Goal: Task Accomplishment & Management: Manage account settings

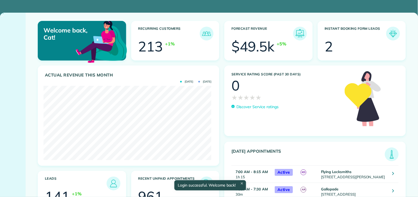
scroll to position [74, 168]
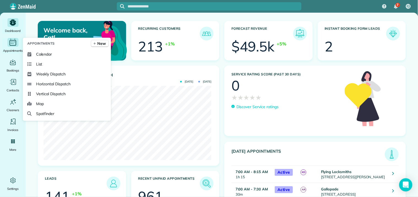
click at [11, 43] on icon "Main" at bounding box center [13, 42] width 9 height 8
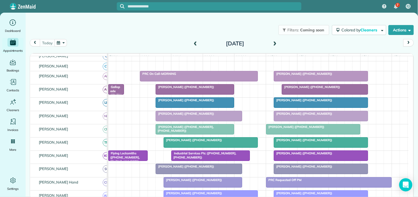
scroll to position [61, 0]
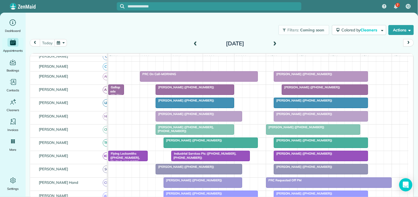
click at [276, 42] on span at bounding box center [275, 43] width 6 height 5
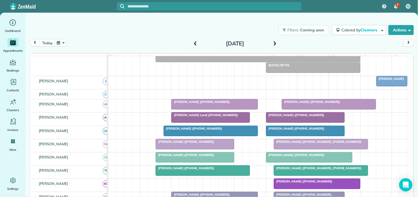
scroll to position [0, 0]
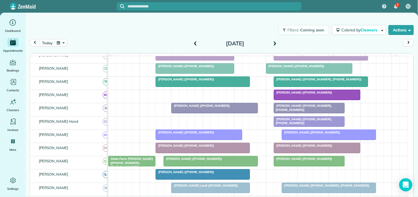
click at [273, 43] on span at bounding box center [275, 43] width 6 height 5
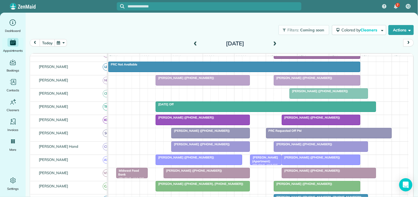
scroll to position [153, 0]
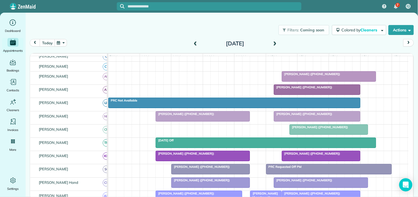
click at [195, 42] on span at bounding box center [195, 43] width 6 height 5
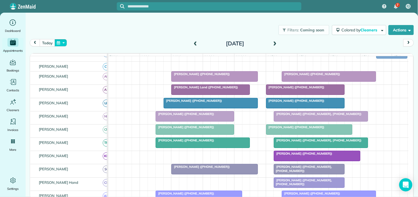
click at [63, 42] on button "button" at bounding box center [61, 42] width 13 height 7
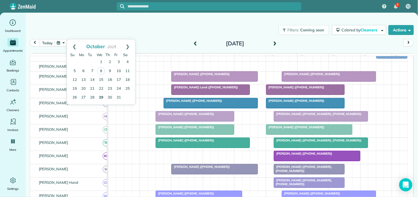
click at [102, 94] on link "29" at bounding box center [101, 97] width 9 height 9
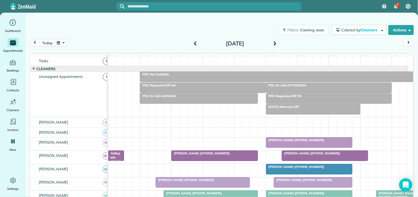
click at [176, 3] on div at bounding box center [209, 6] width 185 height 8
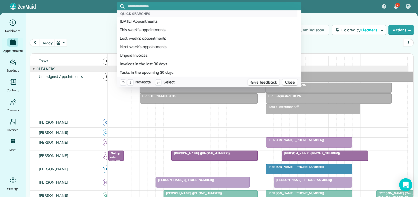
click at [172, 6] on input "text" at bounding box center [215, 6] width 174 height 4
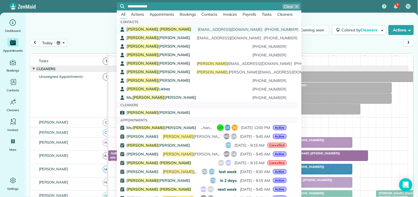
type input "**********"
click at [160, 28] on span "Plunkett" at bounding box center [176, 29] width 32 height 5
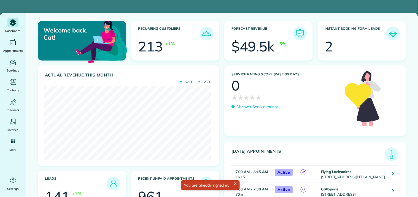
scroll to position [74, 168]
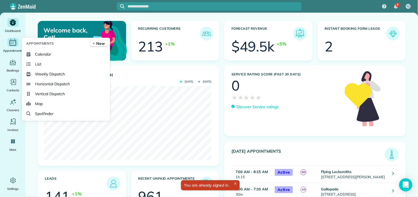
click at [7, 45] on div "Main" at bounding box center [12, 42] width 11 height 9
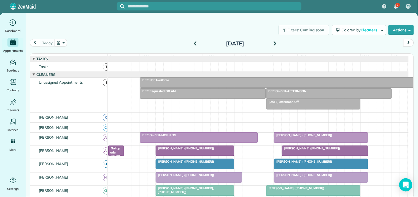
click at [63, 42] on button "button" at bounding box center [61, 42] width 13 height 7
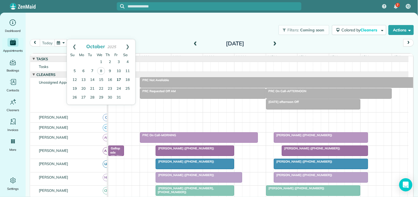
click at [117, 80] on link "17" at bounding box center [118, 80] width 9 height 9
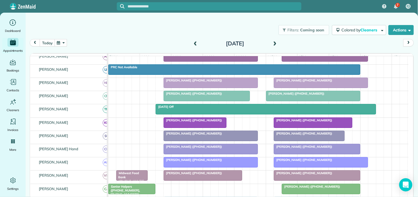
scroll to position [92, 0]
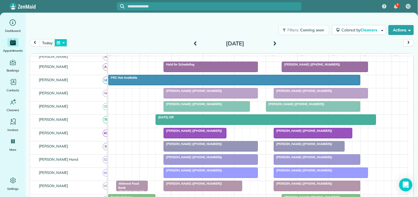
click at [63, 42] on button "button" at bounding box center [61, 42] width 13 height 7
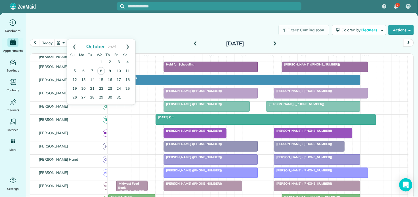
click at [109, 70] on link "9" at bounding box center [110, 71] width 9 height 9
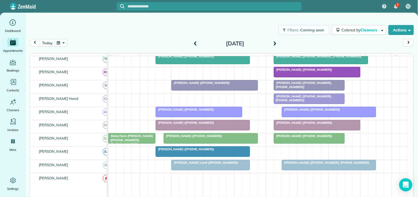
scroll to position [139, 0]
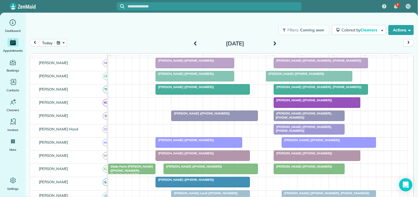
click at [162, 30] on div "Filters: Coming soon Colored by Cleaners Color by Cleaner Color by Team Color b…" at bounding box center [222, 30] width 393 height 18
click at [59, 42] on button "button" at bounding box center [61, 42] width 13 height 7
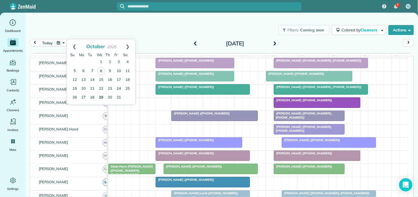
click at [100, 98] on link "29" at bounding box center [101, 97] width 9 height 9
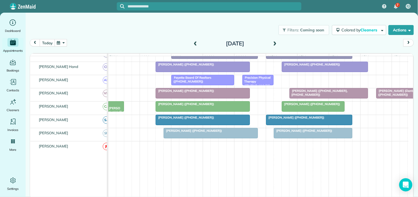
scroll to position [106, 0]
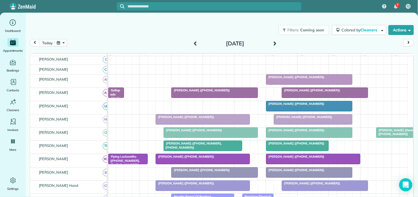
click at [275, 42] on span at bounding box center [275, 43] width 6 height 5
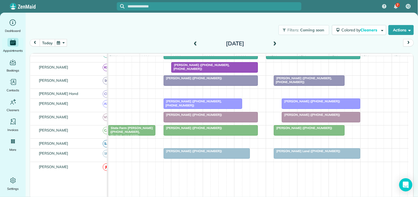
click at [44, 43] on button "today" at bounding box center [47, 42] width 15 height 7
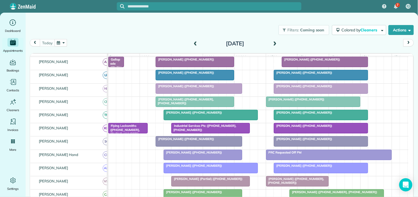
scroll to position [58, 0]
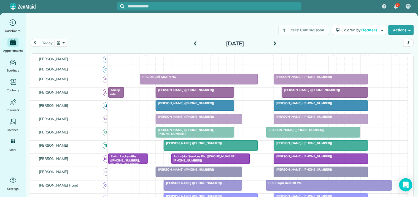
click at [62, 43] on button "button" at bounding box center [61, 42] width 13 height 7
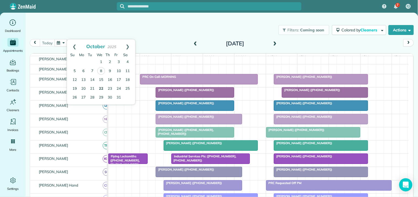
click at [103, 87] on link "22" at bounding box center [101, 89] width 9 height 9
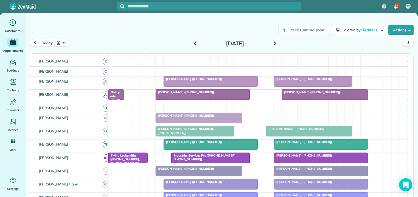
scroll to position [65, 0]
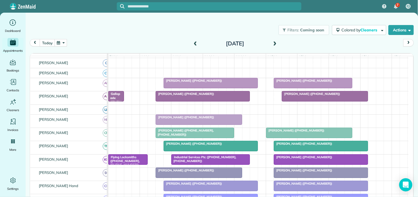
click at [63, 43] on button "button" at bounding box center [61, 42] width 13 height 7
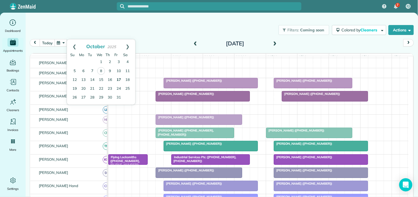
click at [120, 79] on link "17" at bounding box center [118, 80] width 9 height 9
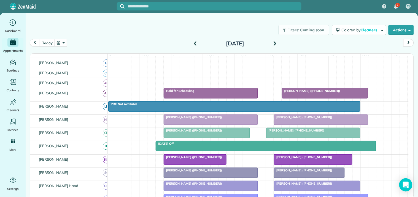
click at [60, 43] on button "button" at bounding box center [61, 42] width 13 height 7
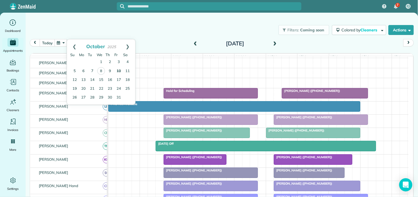
click at [119, 70] on link "10" at bounding box center [118, 71] width 9 height 9
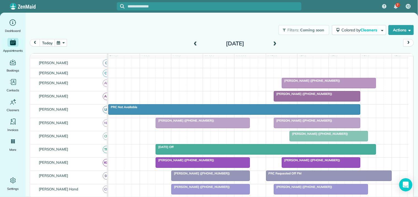
click at [166, 87] on div "Max Resnick (+18653845246)" at bounding box center [258, 84] width 300 height 13
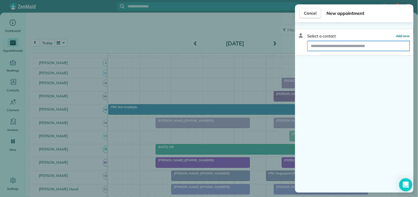
click at [340, 44] on input "text" at bounding box center [359, 46] width 102 height 10
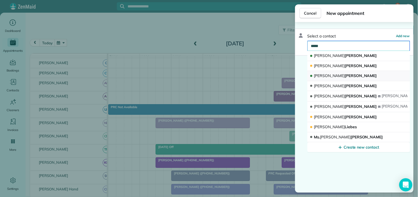
type input "*****"
click at [335, 76] on span "Cindy Plunkett" at bounding box center [345, 75] width 63 height 5
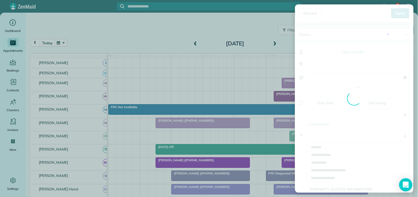
type input "**********"
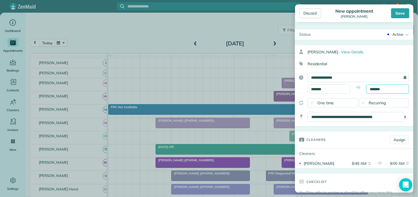
click at [380, 85] on input "*******" at bounding box center [388, 89] width 43 height 9
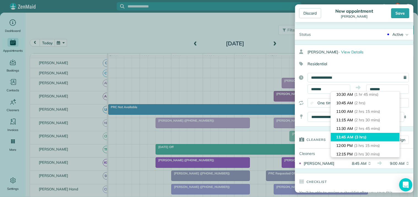
type input "********"
click at [351, 136] on li "11:45 AM (3 hrs)" at bounding box center [365, 137] width 69 height 9
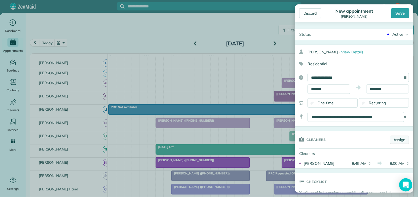
click at [396, 140] on link "Assign" at bounding box center [399, 140] width 19 height 8
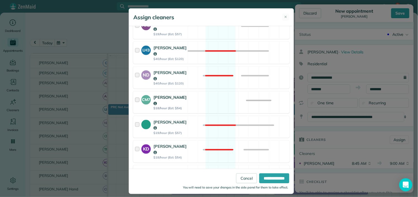
click at [213, 92] on div "CM7 Caitlin Miller $18/hour (Est: $54) Available" at bounding box center [211, 103] width 157 height 22
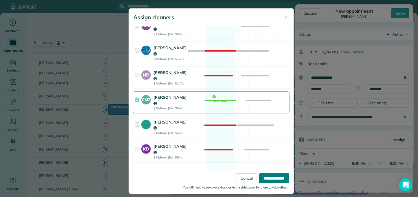
click at [271, 178] on input "**********" at bounding box center [274, 179] width 30 height 10
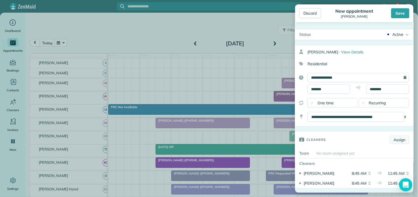
click at [395, 141] on link "Assign" at bounding box center [399, 140] width 19 height 8
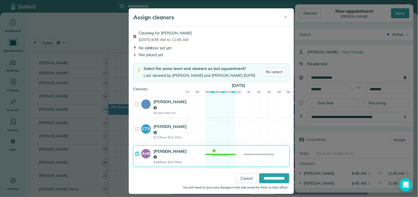
click at [217, 146] on div "AH6 Ashley Hudson $18/hour (Est: $54) Available" at bounding box center [211, 157] width 157 height 22
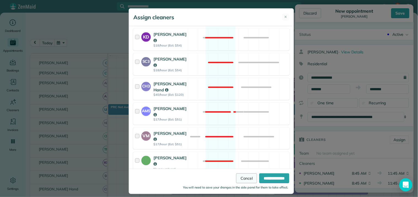
click at [239, 181] on link "Cancel" at bounding box center [246, 179] width 21 height 10
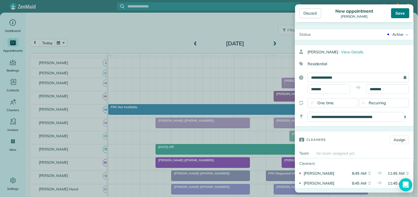
click at [401, 13] on div "Save" at bounding box center [400, 13] width 18 height 10
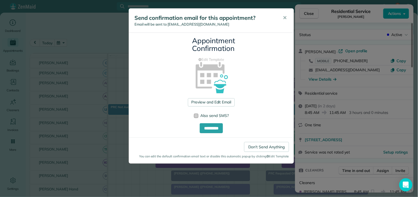
click at [197, 116] on div at bounding box center [196, 116] width 4 height 4
click at [260, 147] on link "Don't Send Anything" at bounding box center [266, 147] width 45 height 10
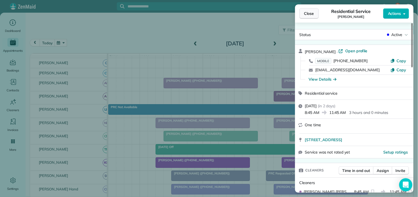
click at [312, 13] on span "Close" at bounding box center [309, 14] width 10 height 6
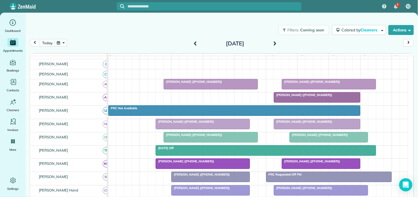
scroll to position [24, 0]
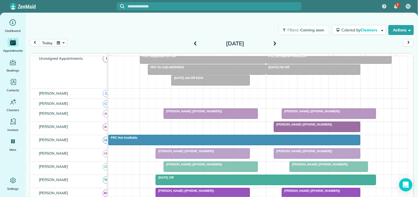
click at [58, 41] on button "button" at bounding box center [61, 42] width 13 height 7
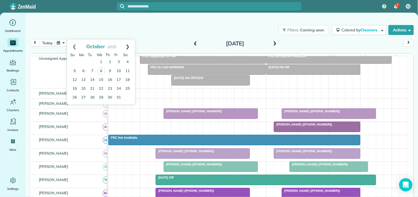
click at [130, 44] on link "Next" at bounding box center [127, 46] width 15 height 14
click at [83, 94] on link "29" at bounding box center [83, 97] width 9 height 9
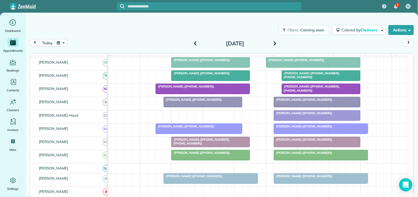
scroll to position [153, 0]
click at [275, 43] on span at bounding box center [275, 43] width 6 height 5
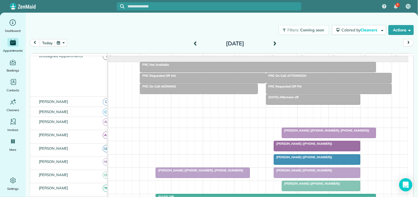
scroll to position [15, 0]
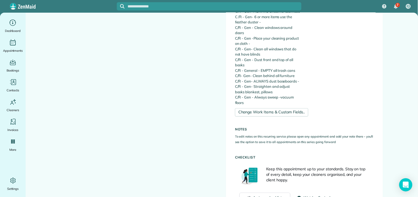
scroll to position [490, 0]
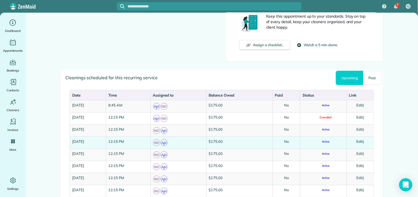
click at [361, 139] on link "Edit" at bounding box center [360, 141] width 7 height 4
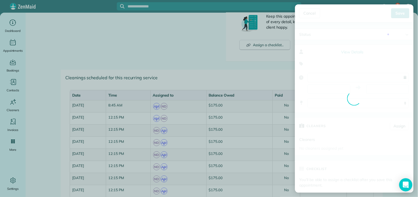
type input "**********"
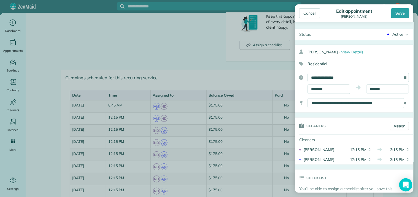
click at [395, 32] on div "Active" at bounding box center [398, 35] width 11 height 6
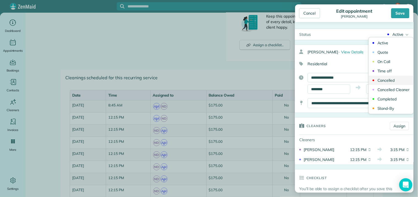
click at [388, 80] on div "Cancelled" at bounding box center [386, 81] width 17 height 4
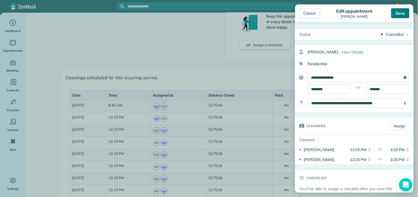
click at [404, 14] on div "Save" at bounding box center [400, 13] width 18 height 10
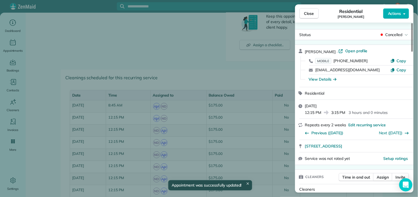
click at [310, 14] on span "Close" at bounding box center [309, 14] width 10 height 6
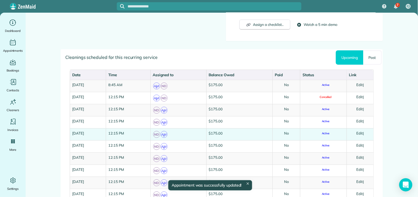
scroll to position [520, 0]
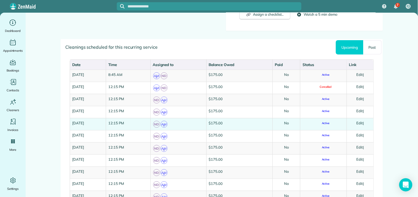
click at [360, 121] on link "Edit" at bounding box center [360, 123] width 7 height 4
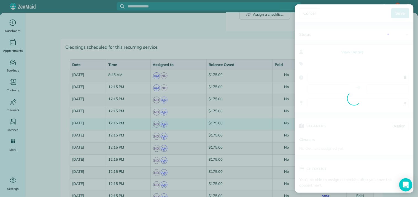
type input "**********"
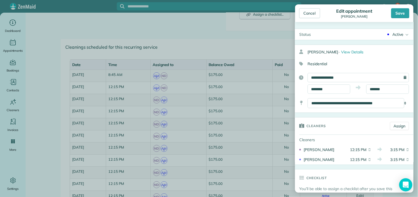
click at [396, 35] on div "Active" at bounding box center [398, 35] width 11 height 6
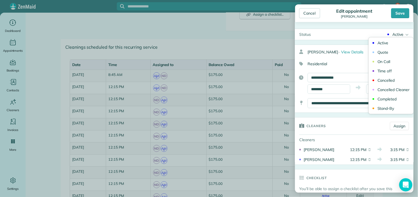
click at [384, 80] on div "Cancelled" at bounding box center [386, 81] width 17 height 4
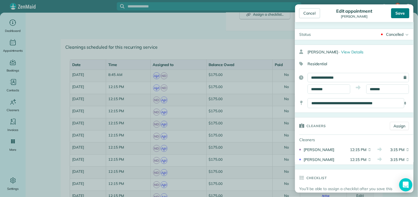
click at [401, 12] on div "Save" at bounding box center [400, 13] width 18 height 10
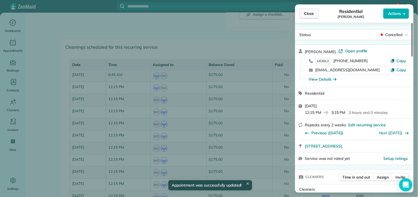
click at [313, 12] on span "Close" at bounding box center [309, 14] width 10 height 6
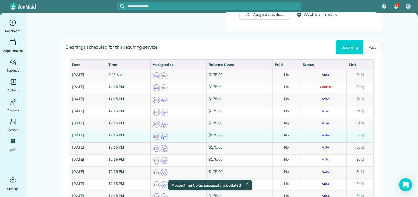
click at [361, 133] on link "Edit" at bounding box center [360, 135] width 7 height 4
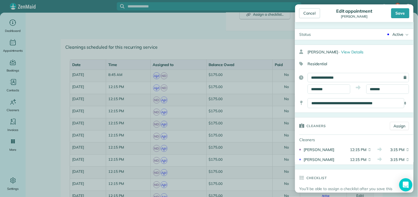
click at [393, 34] on div "Active" at bounding box center [398, 35] width 11 height 6
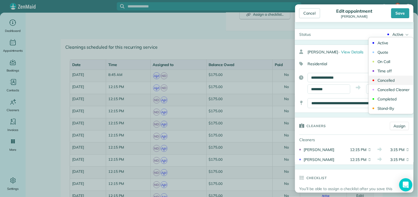
click at [382, 81] on div "Cancelled" at bounding box center [386, 81] width 17 height 4
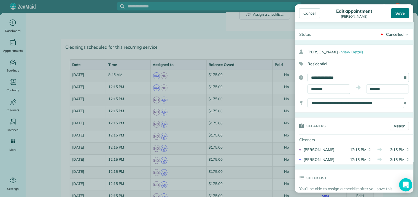
click at [403, 13] on div "Save" at bounding box center [400, 13] width 18 height 10
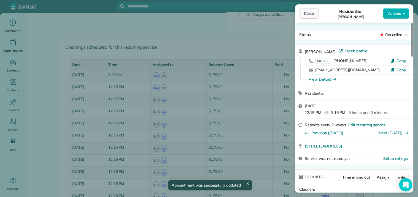
click at [311, 14] on span "Close" at bounding box center [309, 14] width 10 height 6
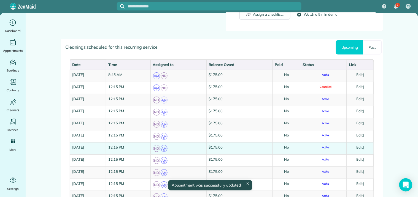
click at [361, 145] on link "Edit" at bounding box center [360, 147] width 7 height 4
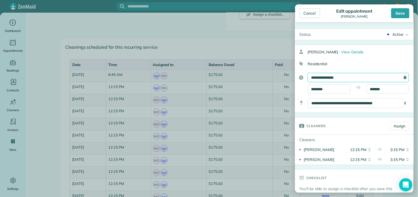
click at [348, 77] on input "**********" at bounding box center [358, 77] width 101 height 9
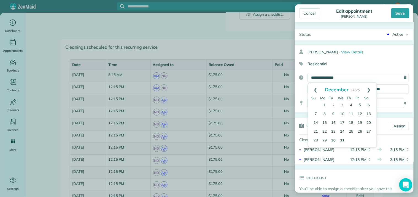
click at [333, 141] on link "30" at bounding box center [333, 140] width 9 height 9
type input "**********"
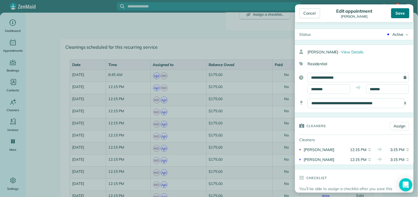
click at [402, 14] on div "Save" at bounding box center [400, 13] width 18 height 10
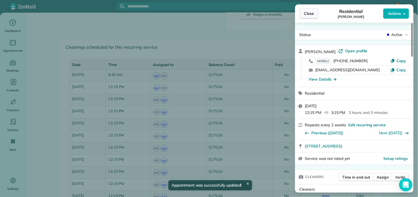
click at [311, 14] on span "Close" at bounding box center [309, 14] width 10 height 6
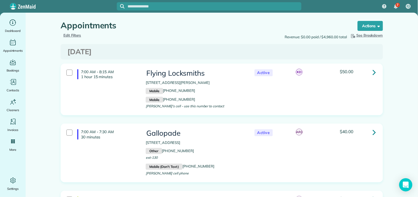
click at [157, 4] on input "text" at bounding box center [215, 6] width 174 height 4
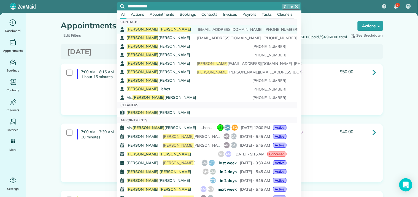
type input "**********"
click at [155, 29] on div "Cindy Plunkett harpplunk@aol.com (770) 401-7514" at bounding box center [207, 30] width 160 height 6
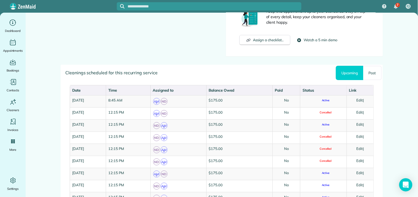
scroll to position [490, 0]
